Goal: Task Accomplishment & Management: Manage account settings

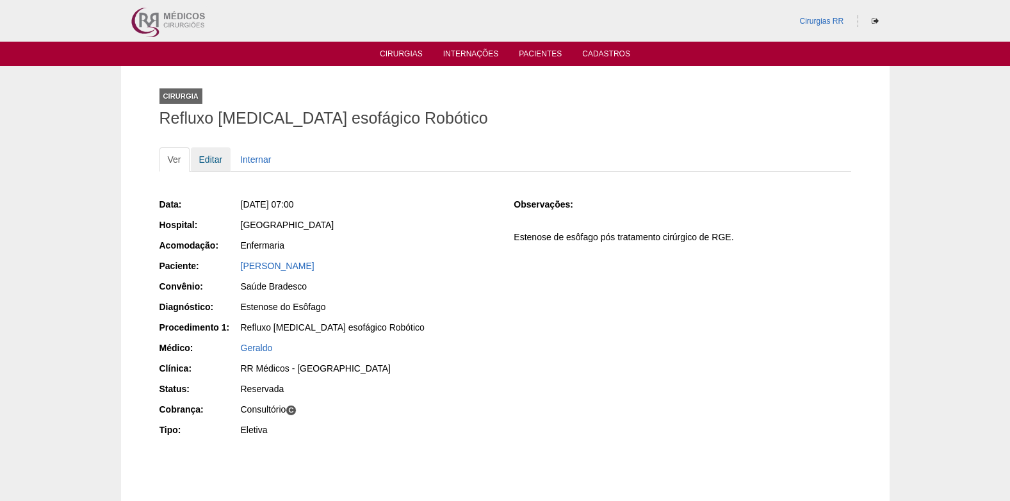
click at [210, 161] on link "Editar" at bounding box center [211, 159] width 40 height 24
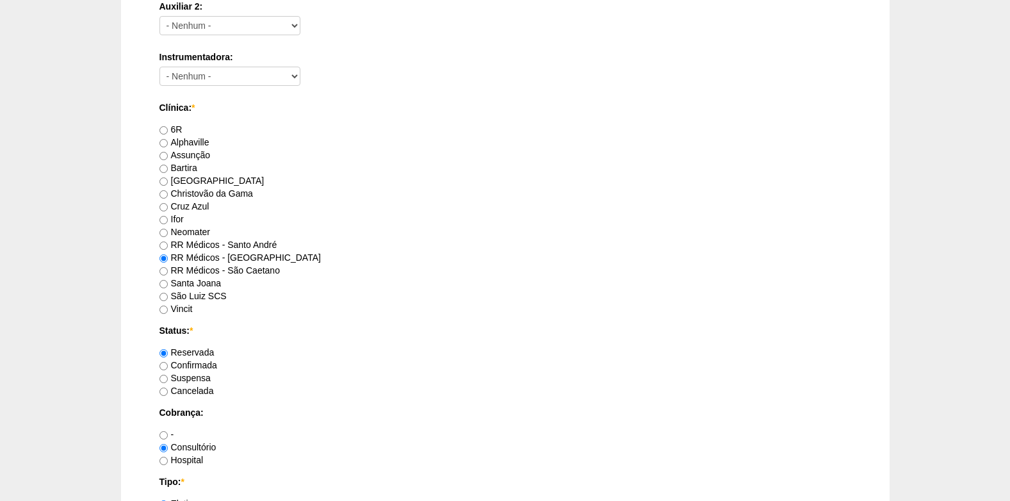
scroll to position [769, 0]
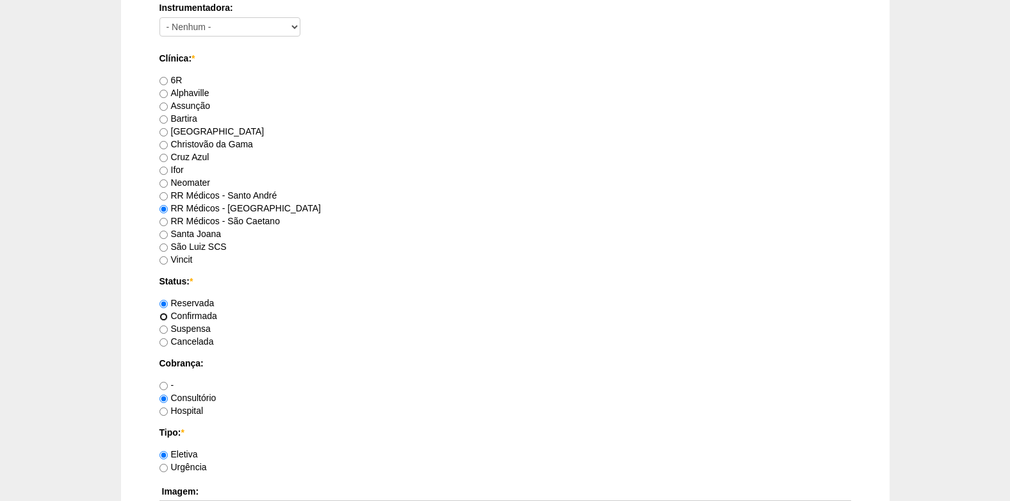
click at [165, 318] on input "Confirmada" at bounding box center [163, 317] width 8 height 8
radio input "true"
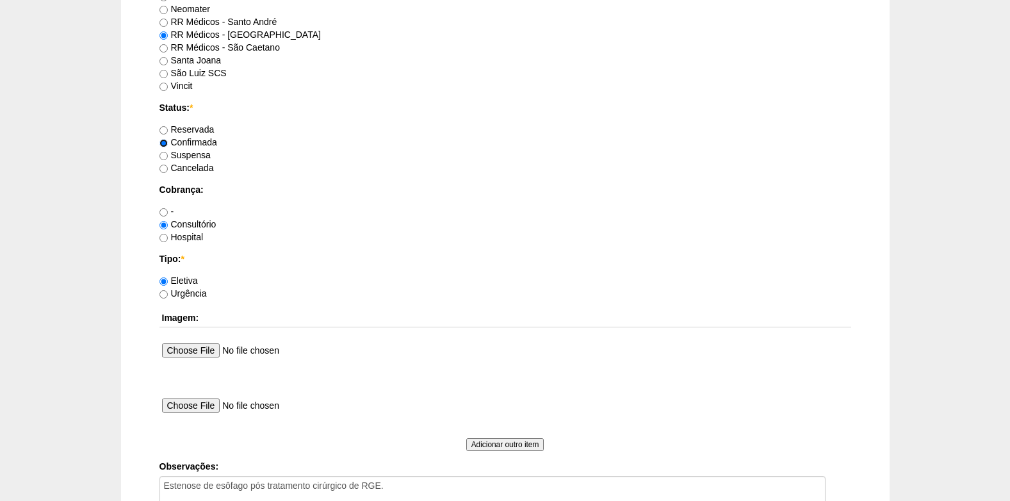
scroll to position [1025, 0]
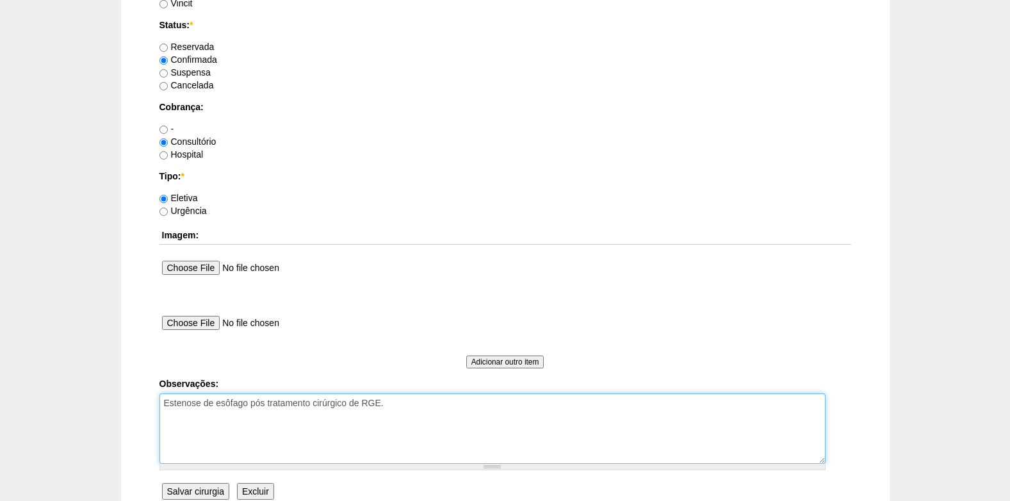
drag, startPoint x: 414, startPoint y: 411, endPoint x: 428, endPoint y: 406, distance: 14.4
click at [417, 411] on textarea "Estenose de esôfago pós tratamento cirúrgico de RGE." at bounding box center [492, 428] width 666 height 70
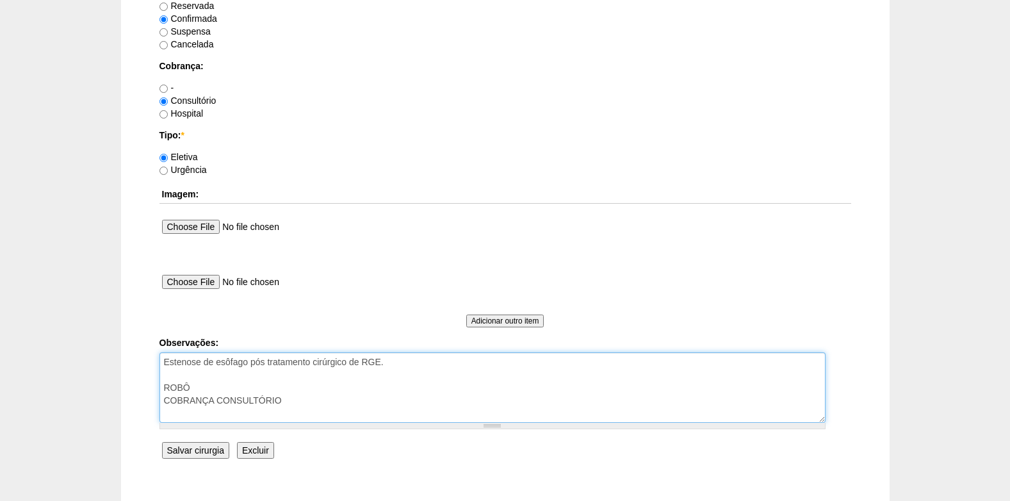
scroll to position [1089, 0]
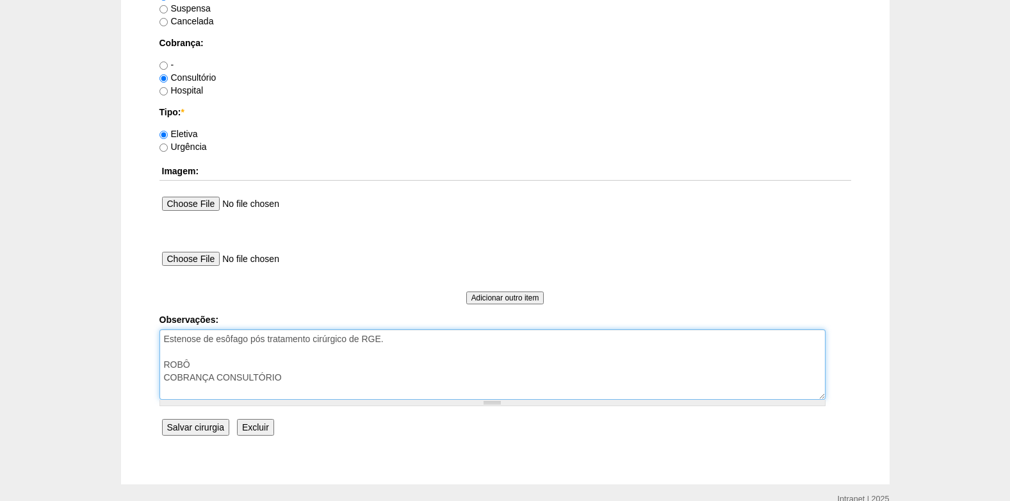
type textarea "Estenose de esôfago pós tratamento cirúrgico de RGE. ROBÔ COBRANÇA CONSULTÓRIO"
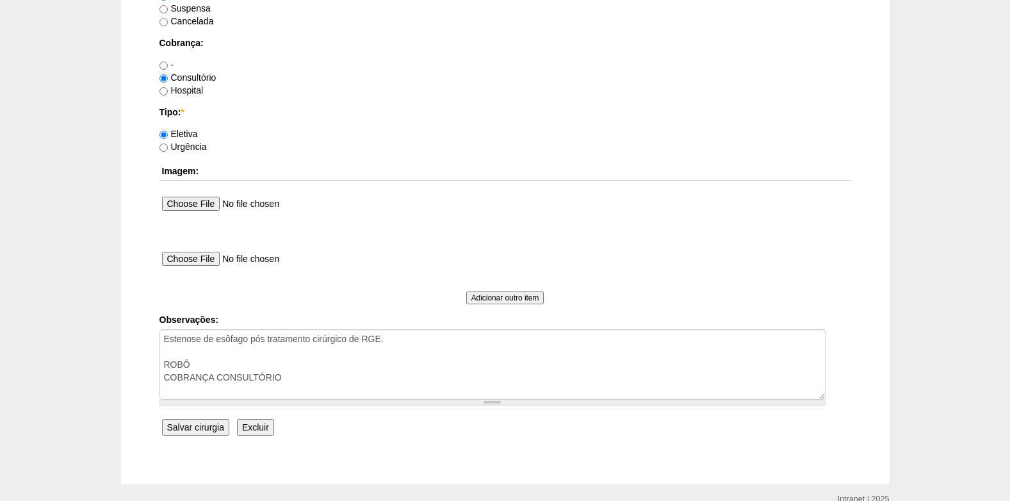
click at [184, 428] on input "Salvar cirurgia" at bounding box center [195, 427] width 67 height 17
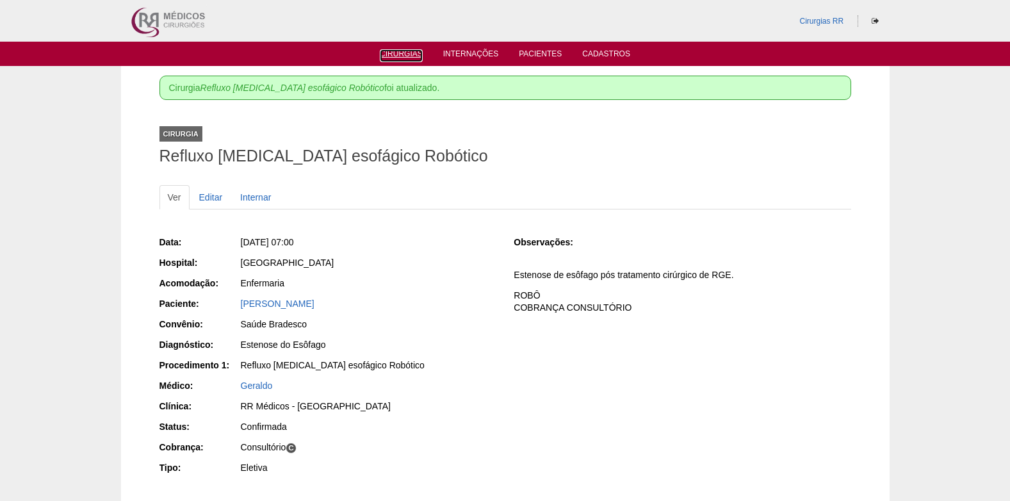
click at [393, 60] on ul "Cirurgias Internações Pacientes Cadastros" at bounding box center [505, 54] width 1010 height 24
click at [395, 50] on link "Cirurgias" at bounding box center [401, 54] width 43 height 11
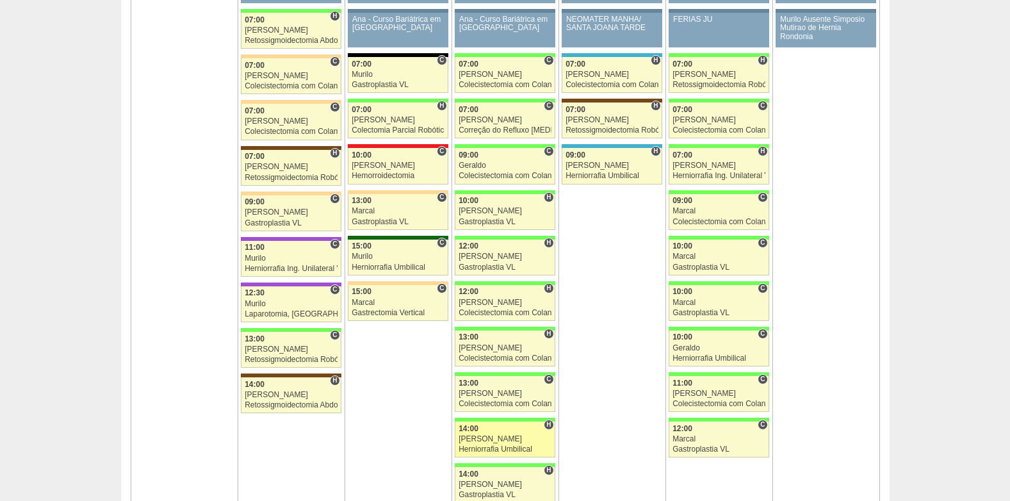
scroll to position [1986, 0]
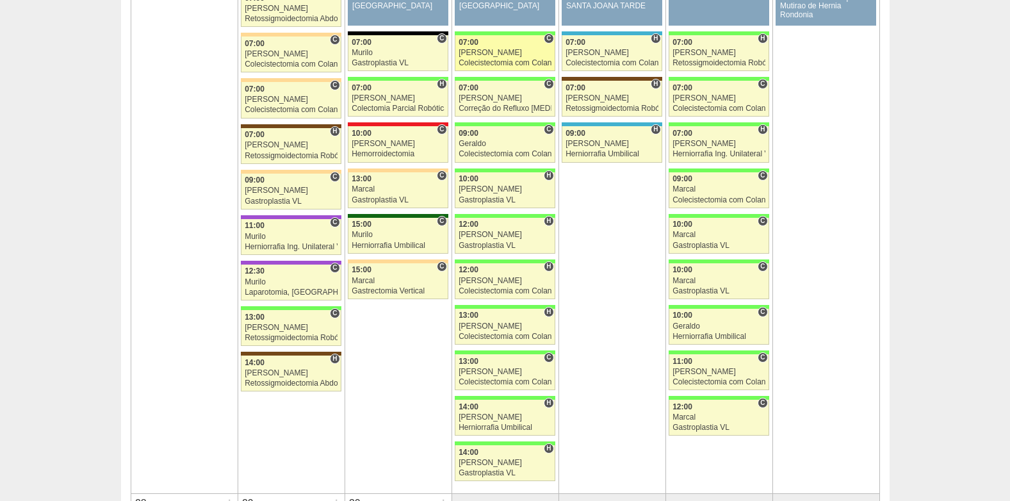
click at [488, 55] on div "[PERSON_NAME]" at bounding box center [505, 53] width 93 height 8
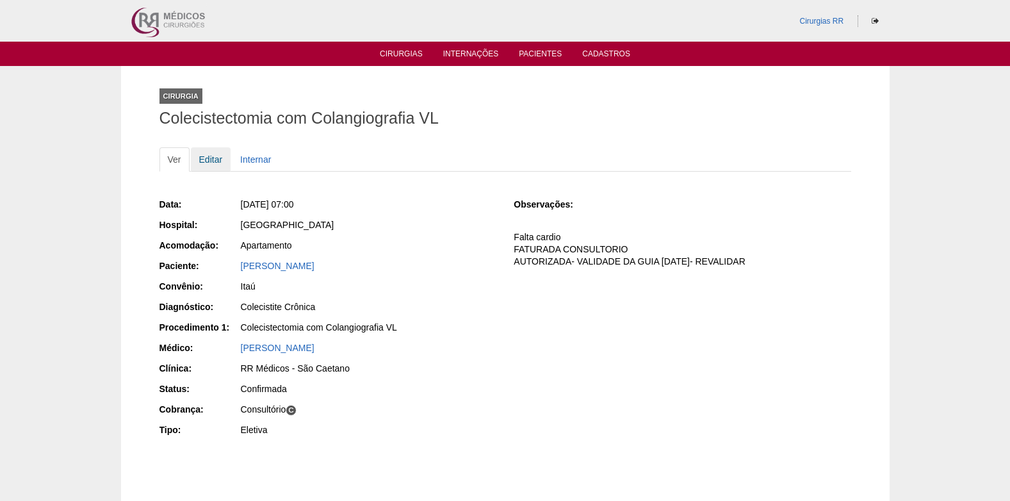
click at [204, 156] on link "Editar" at bounding box center [211, 159] width 40 height 24
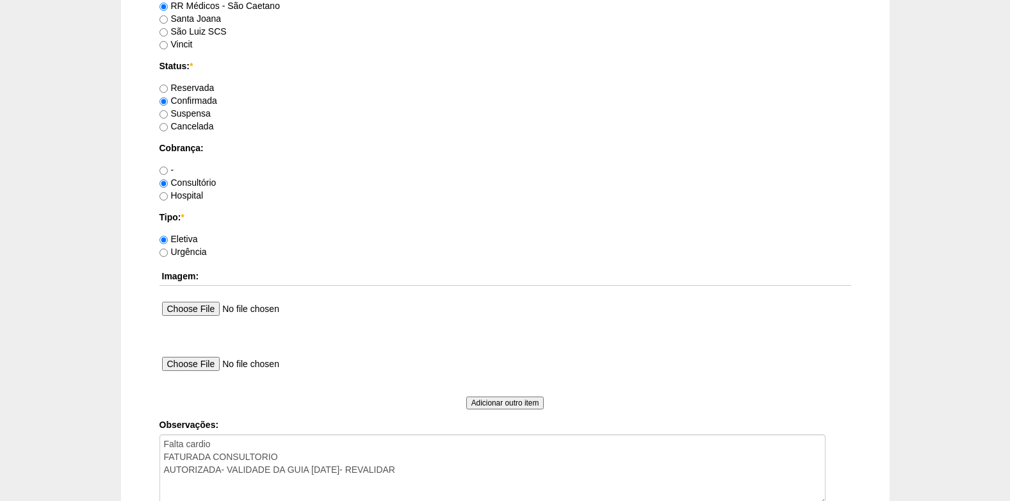
scroll to position [1150, 0]
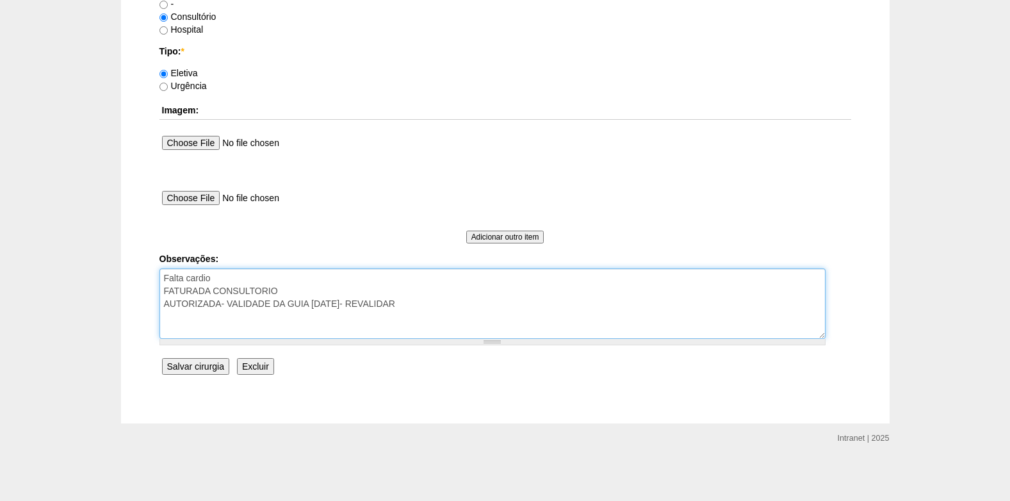
drag, startPoint x: 409, startPoint y: 303, endPoint x: 227, endPoint y: 309, distance: 182.0
click at [227, 309] on textarea "Falta cardio FATURADA CONSULTORIO AUTORIZADA- VALIDADE DA GUIA 10/07/25- REVALI…" at bounding box center [492, 303] width 666 height 70
click at [225, 279] on textarea "Falta cardio FATURADA CONSULTORIO AUTORIZADA- VALIDADE DA GUIA 10/07/25- REVALI…" at bounding box center [492, 303] width 666 height 70
type textarea "Falta cardio FATURADA CONSULTORIO AUTORIZADA- VENCE 24/10"
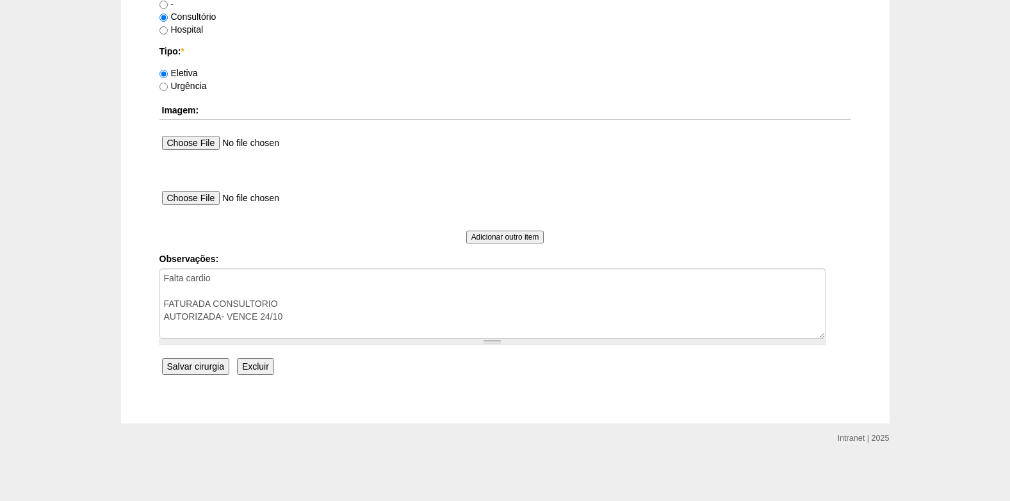
click at [200, 361] on input "Salvar cirurgia" at bounding box center [195, 366] width 67 height 17
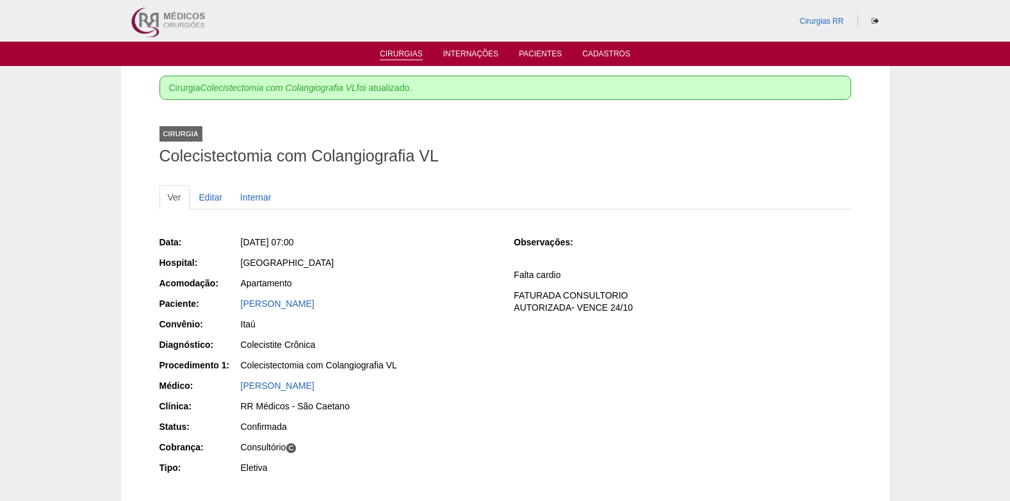
click at [397, 58] on link "Cirurgias" at bounding box center [401, 54] width 43 height 11
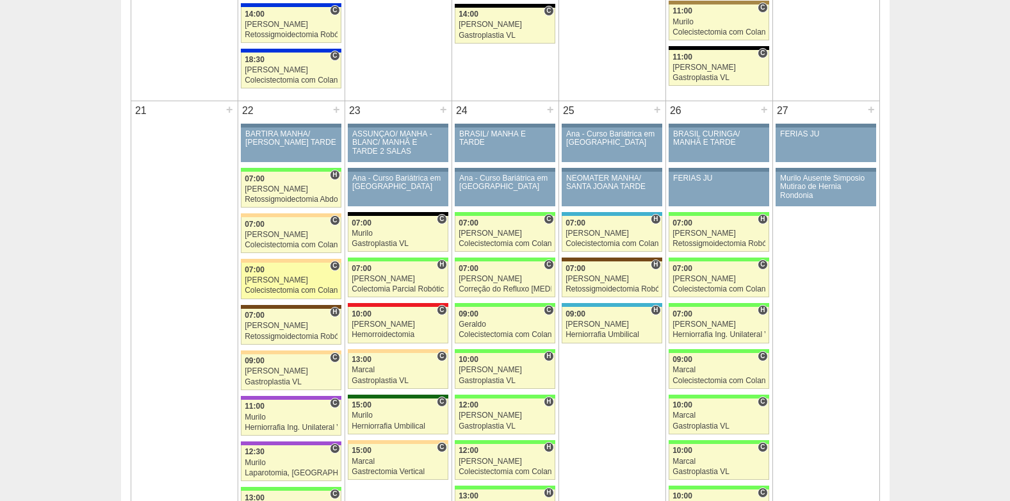
scroll to position [1857, 0]
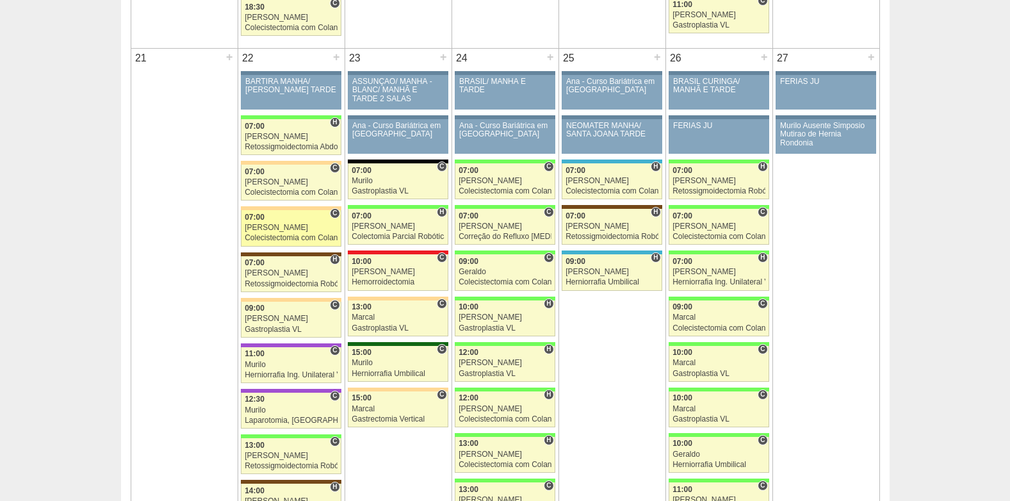
click at [288, 228] on div "[PERSON_NAME]" at bounding box center [291, 228] width 93 height 8
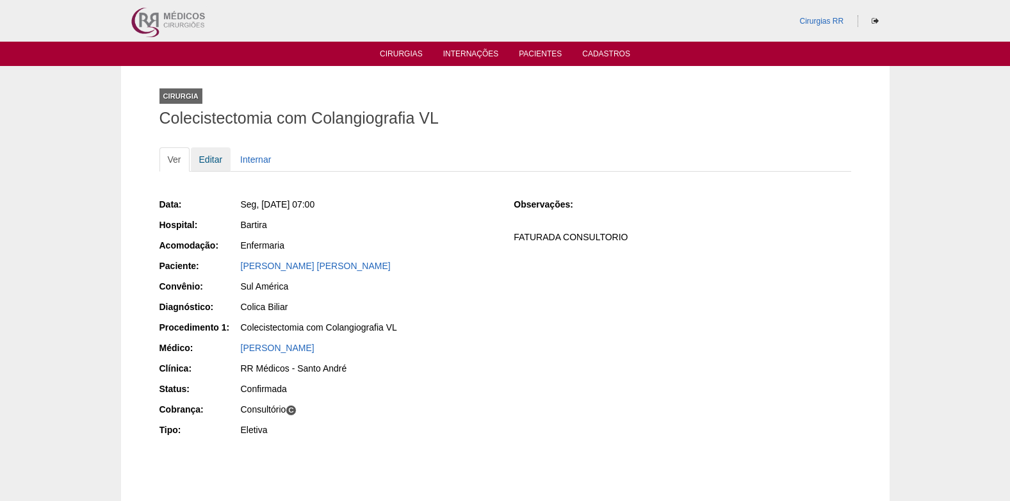
click at [210, 152] on link "Editar" at bounding box center [211, 159] width 40 height 24
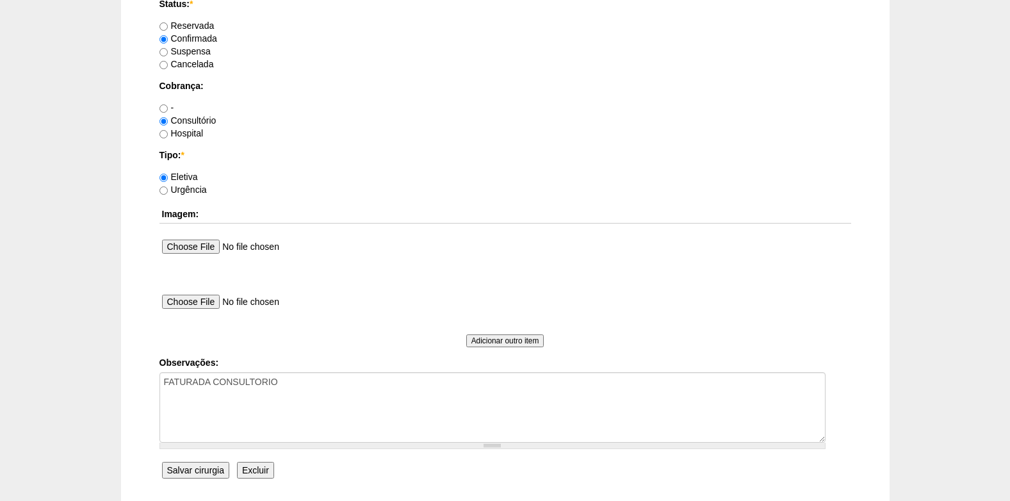
scroll to position [1150, 0]
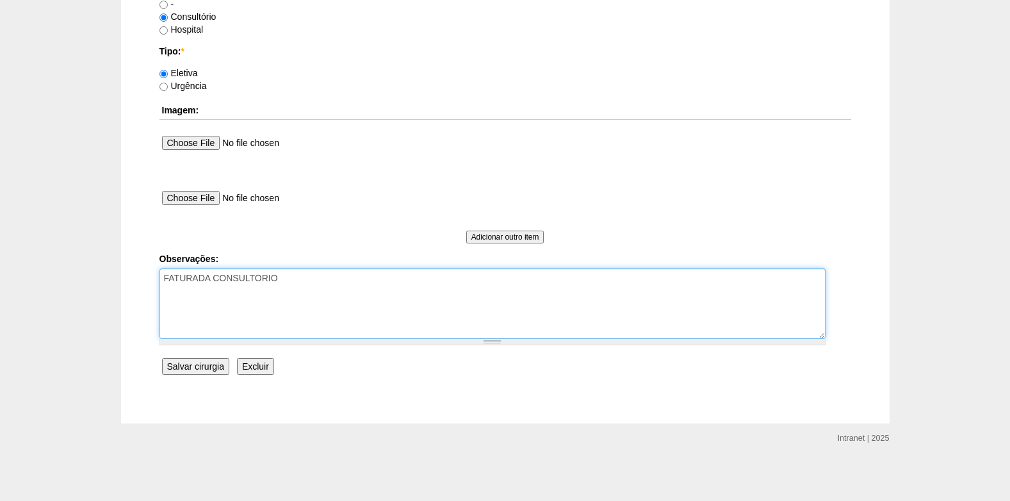
click at [305, 272] on textarea "FATURADA CONSULTORIO" at bounding box center [492, 303] width 666 height 70
type textarea "FATURADA CONSULTORIO AUTORIZADO VENCE 10/10"
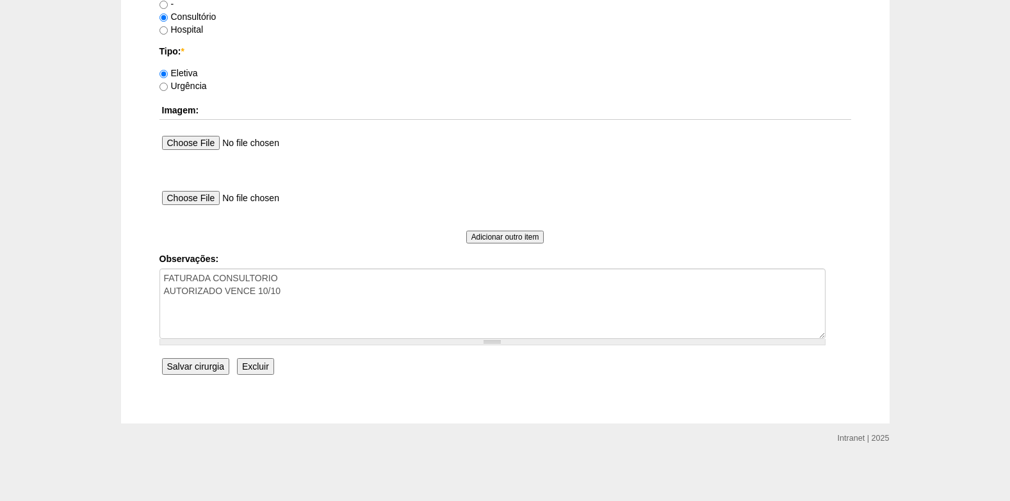
click at [209, 365] on input "Salvar cirurgia" at bounding box center [195, 366] width 67 height 17
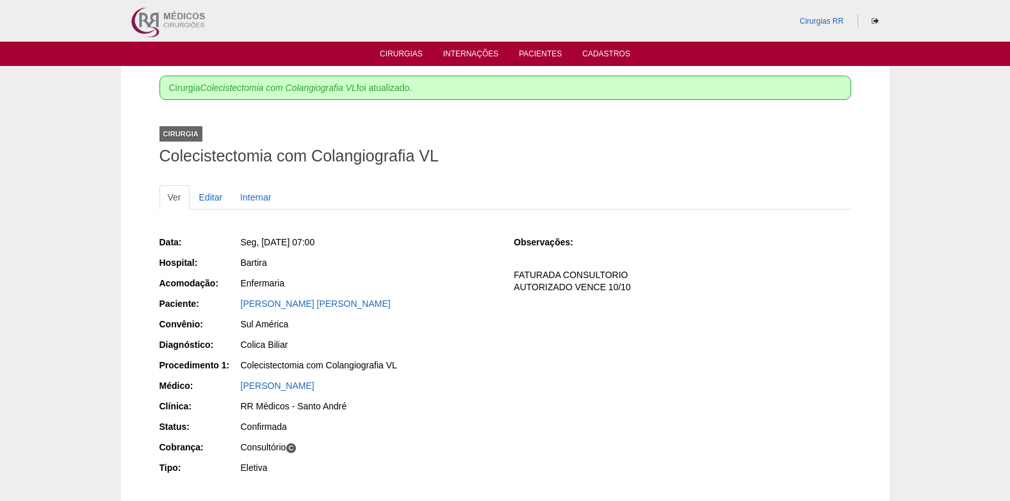
drag, startPoint x: 341, startPoint y: 304, endPoint x: 234, endPoint y: 304, distance: 107.0
click at [234, 304] on div "Paciente: Andrea Willik Copola" at bounding box center [327, 305] width 337 height 16
copy div "Paciente: Andrea Willik Copola"
click at [414, 59] on link "Cirurgias" at bounding box center [401, 54] width 43 height 11
